Goal: Task Accomplishment & Management: Manage account settings

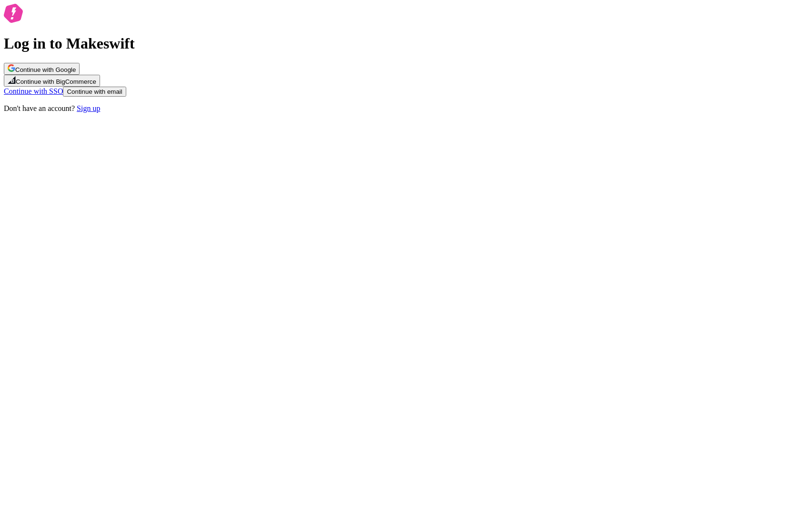
click at [122, 95] on span "Continue with email" at bounding box center [94, 91] width 55 height 7
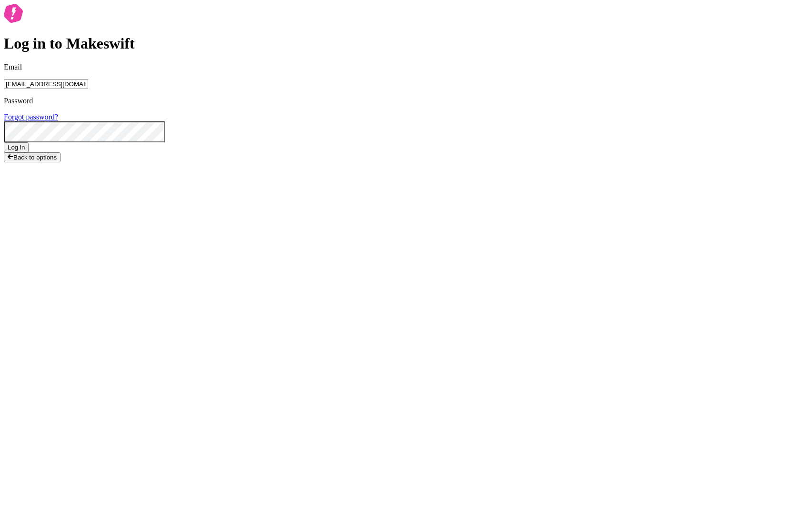
type input "[EMAIL_ADDRESS][DOMAIN_NAME]"
click at [4, 142] on button "Log in" at bounding box center [16, 147] width 25 height 10
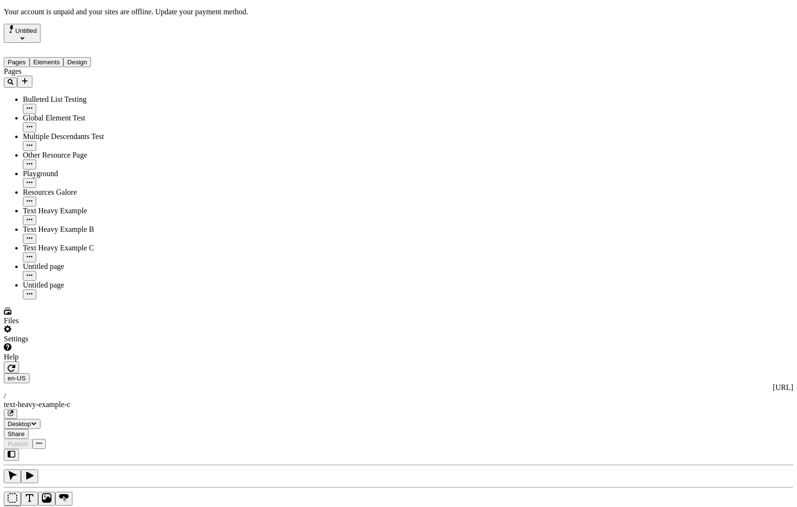
drag, startPoint x: 85, startPoint y: 308, endPoint x: 67, endPoint y: 384, distance: 77.9
click at [85, 300] on div "Pages Bulleted List Testing Global Element Test Multiple Descendants Test Other…" at bounding box center [61, 183] width 114 height 232
click at [85, 343] on div "Settings" at bounding box center [61, 334] width 114 height 18
